Goal: Register for event/course

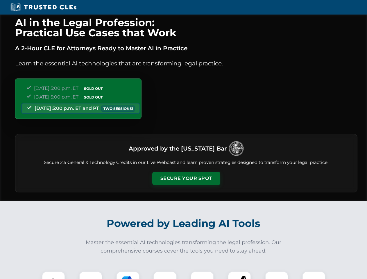
click at [186, 178] on button "Secure Your Spot" at bounding box center [186, 178] width 68 height 13
click at [53, 275] on img at bounding box center [53, 282] width 17 height 17
